Goal: Information Seeking & Learning: Learn about a topic

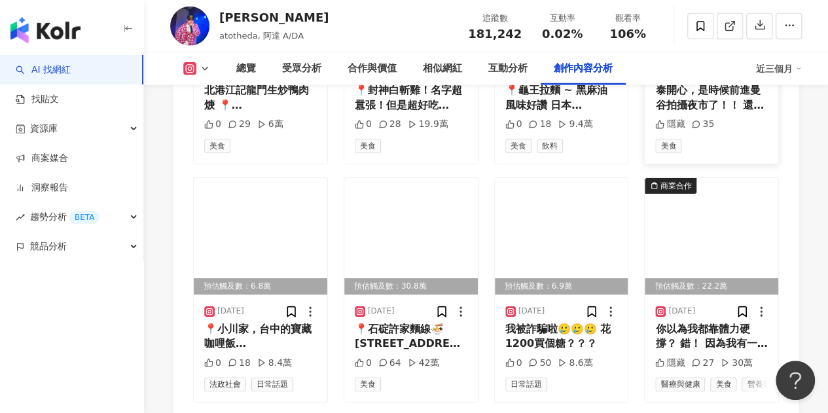
scroll to position [4203, 0]
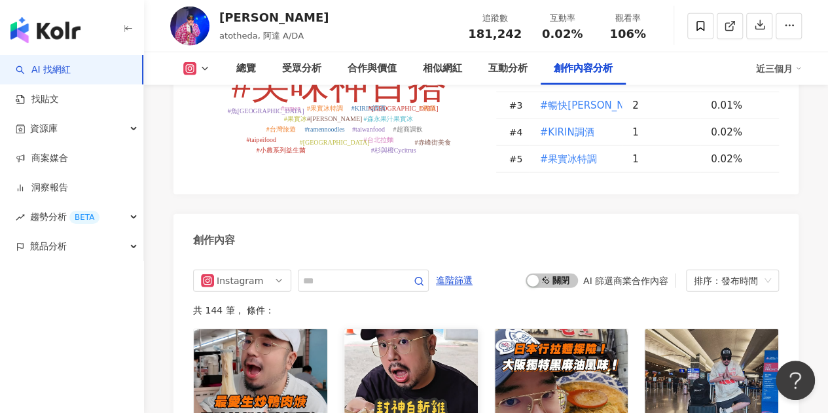
scroll to position [3941, 0]
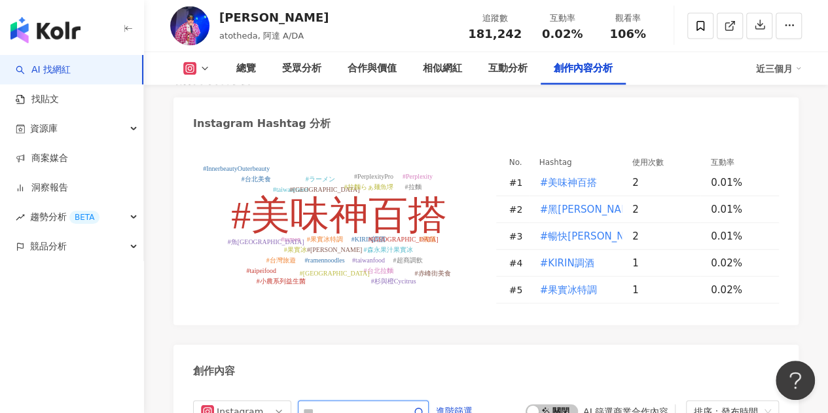
click at [331, 404] on input "text" at bounding box center [349, 412] width 92 height 16
type input "*"
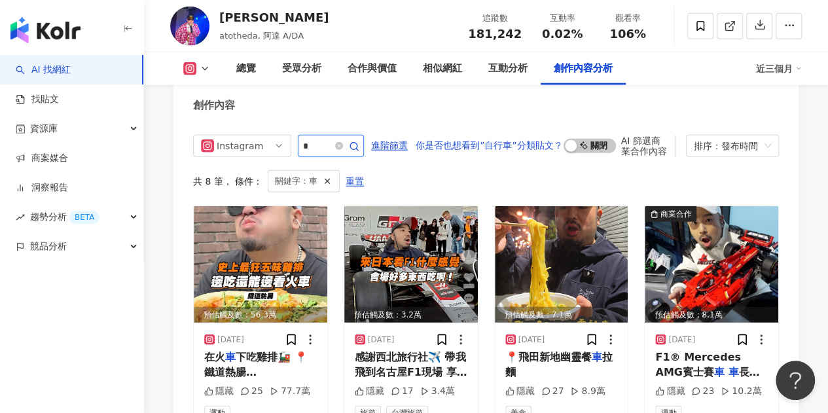
scroll to position [4220, 0]
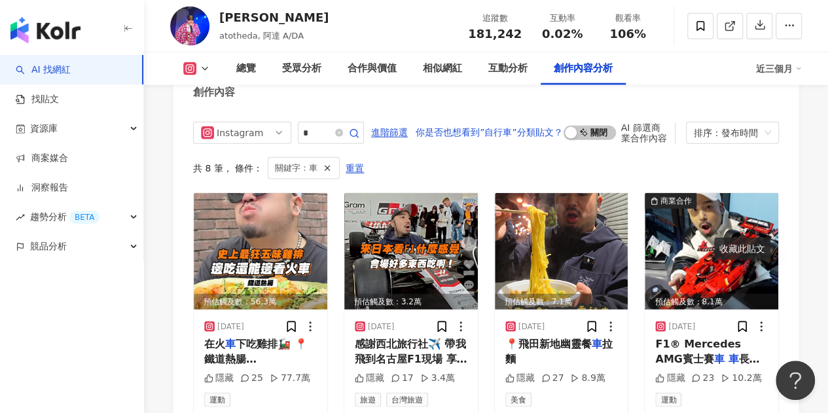
click at [718, 243] on div "收藏此貼文" at bounding box center [742, 249] width 56 height 22
click at [728, 353] on mark "車" at bounding box center [733, 359] width 10 height 12
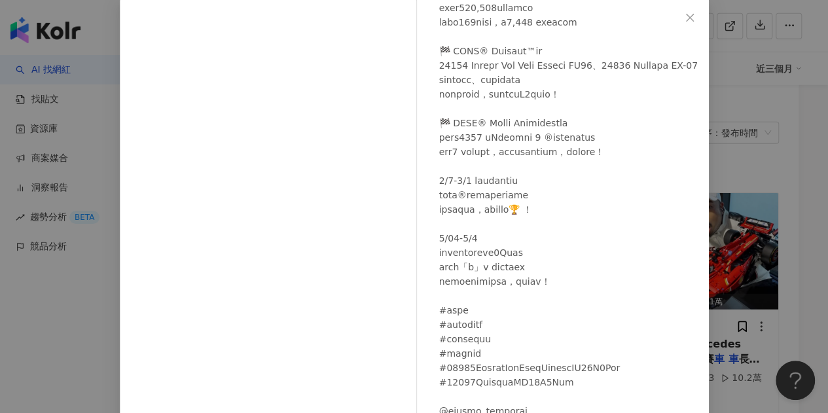
scroll to position [131, 0]
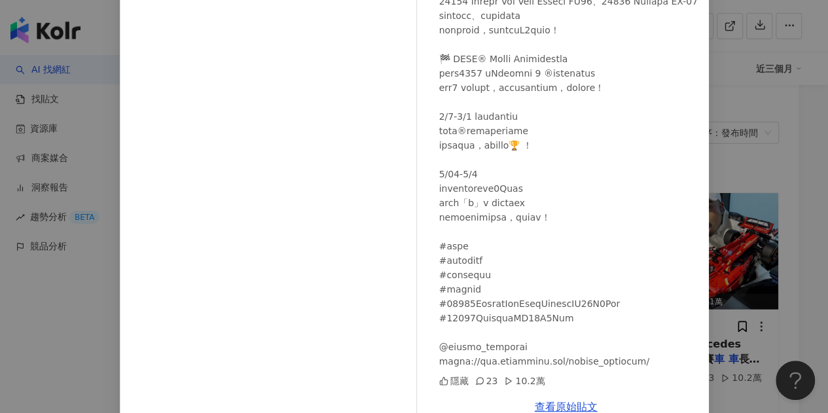
click at [794, 77] on div "[PERSON_NAME] [DATE] 隱藏 23 10.2萬 查看原始貼文" at bounding box center [414, 206] width 828 height 413
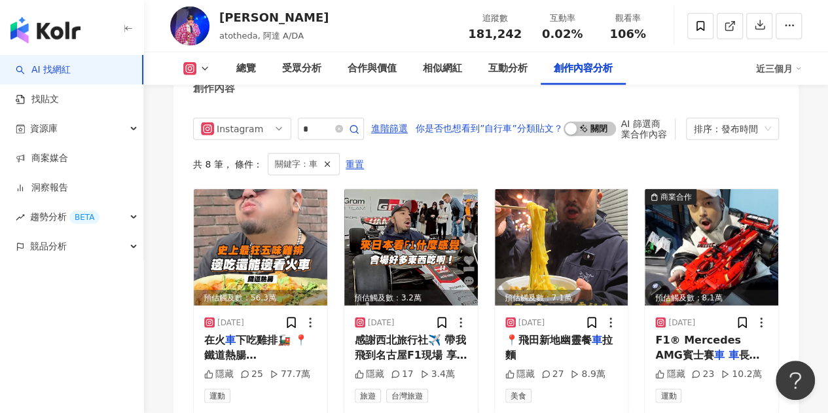
scroll to position [4195, 0]
